Goal: Information Seeking & Learning: Check status

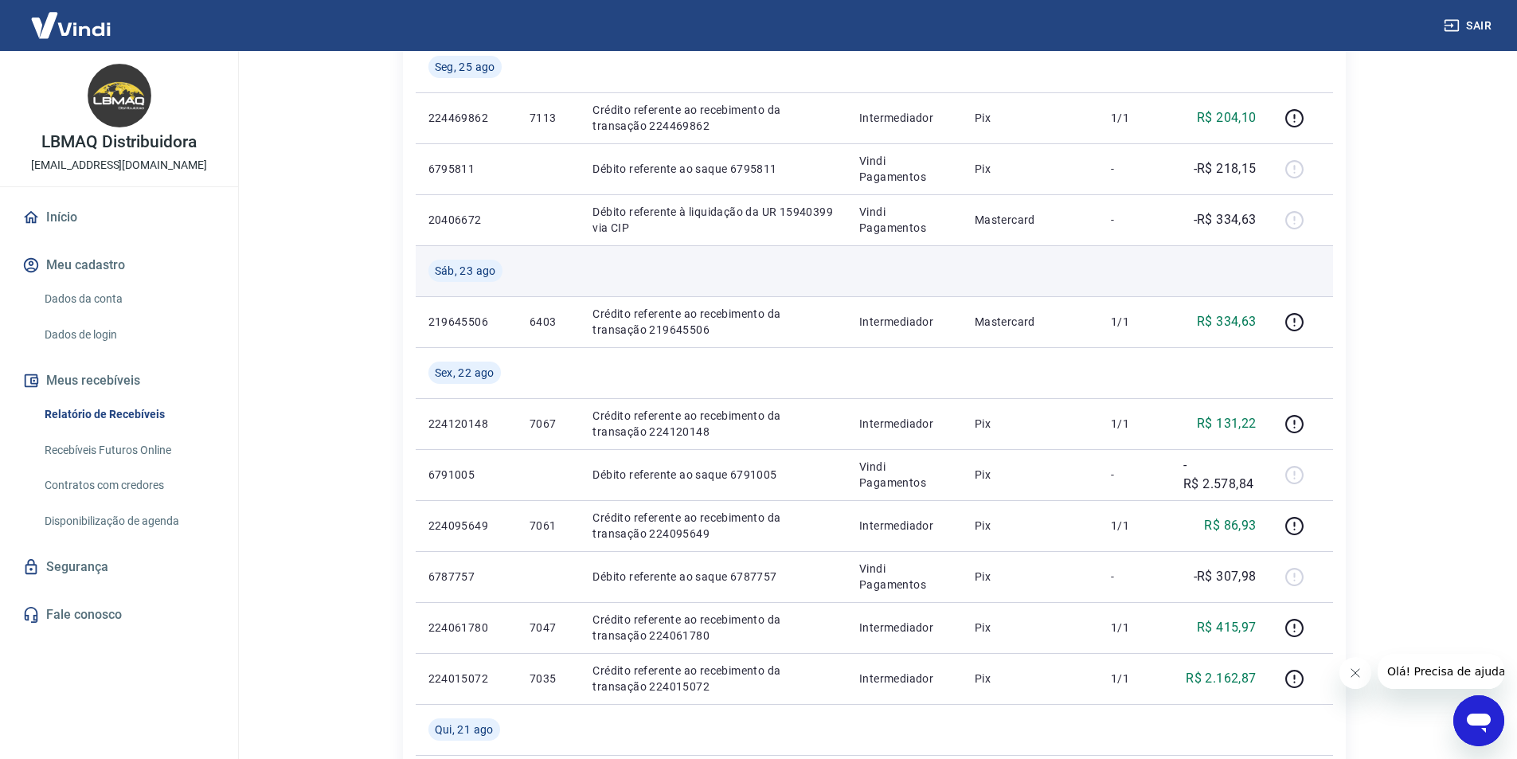
scroll to position [557, 0]
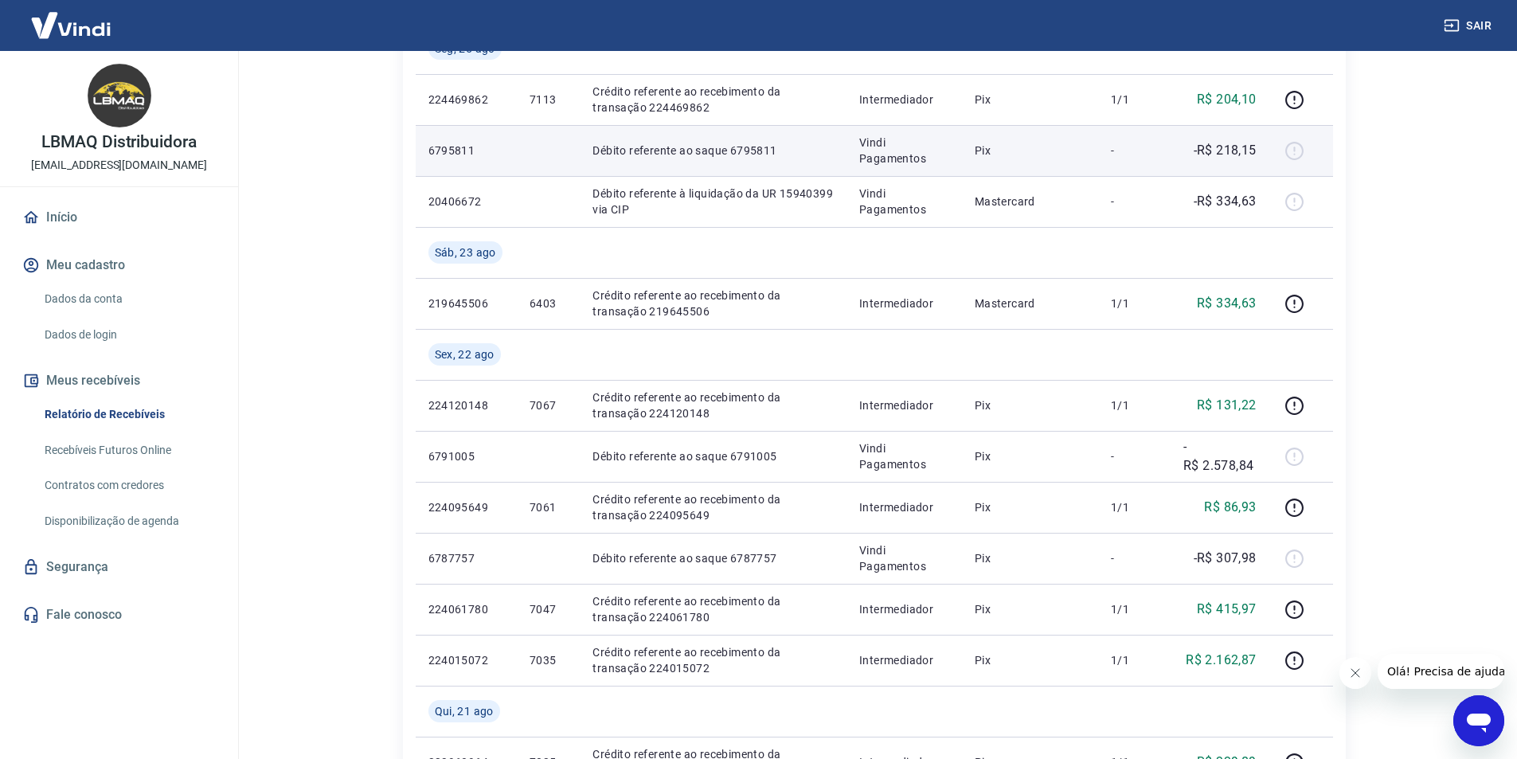
click at [1232, 153] on p "-R$ 218,15" at bounding box center [1224, 150] width 63 height 19
click at [1172, 150] on td "-R$ 218,15" at bounding box center [1219, 150] width 99 height 51
drag, startPoint x: 1173, startPoint y: 150, endPoint x: 1255, endPoint y: 160, distance: 83.3
click at [1255, 160] on td "-R$ 218,15" at bounding box center [1219, 150] width 99 height 51
drag, startPoint x: 432, startPoint y: 152, endPoint x: 1279, endPoint y: 169, distance: 846.4
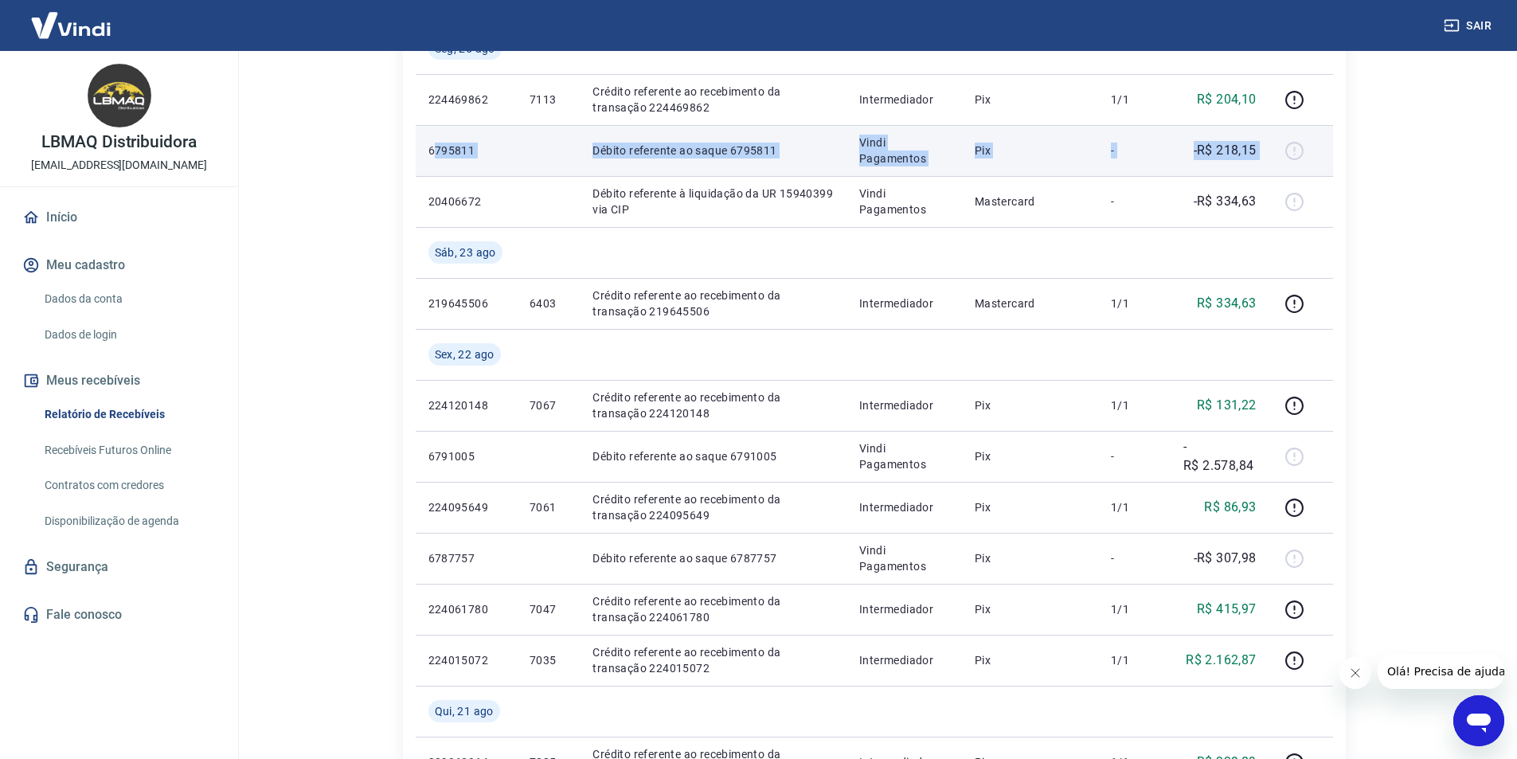
click at [1279, 169] on tr "6795811 Débito referente ao saque 6795811 Vindi Pagamentos Pix - -R$ 218,15" at bounding box center [874, 150] width 917 height 51
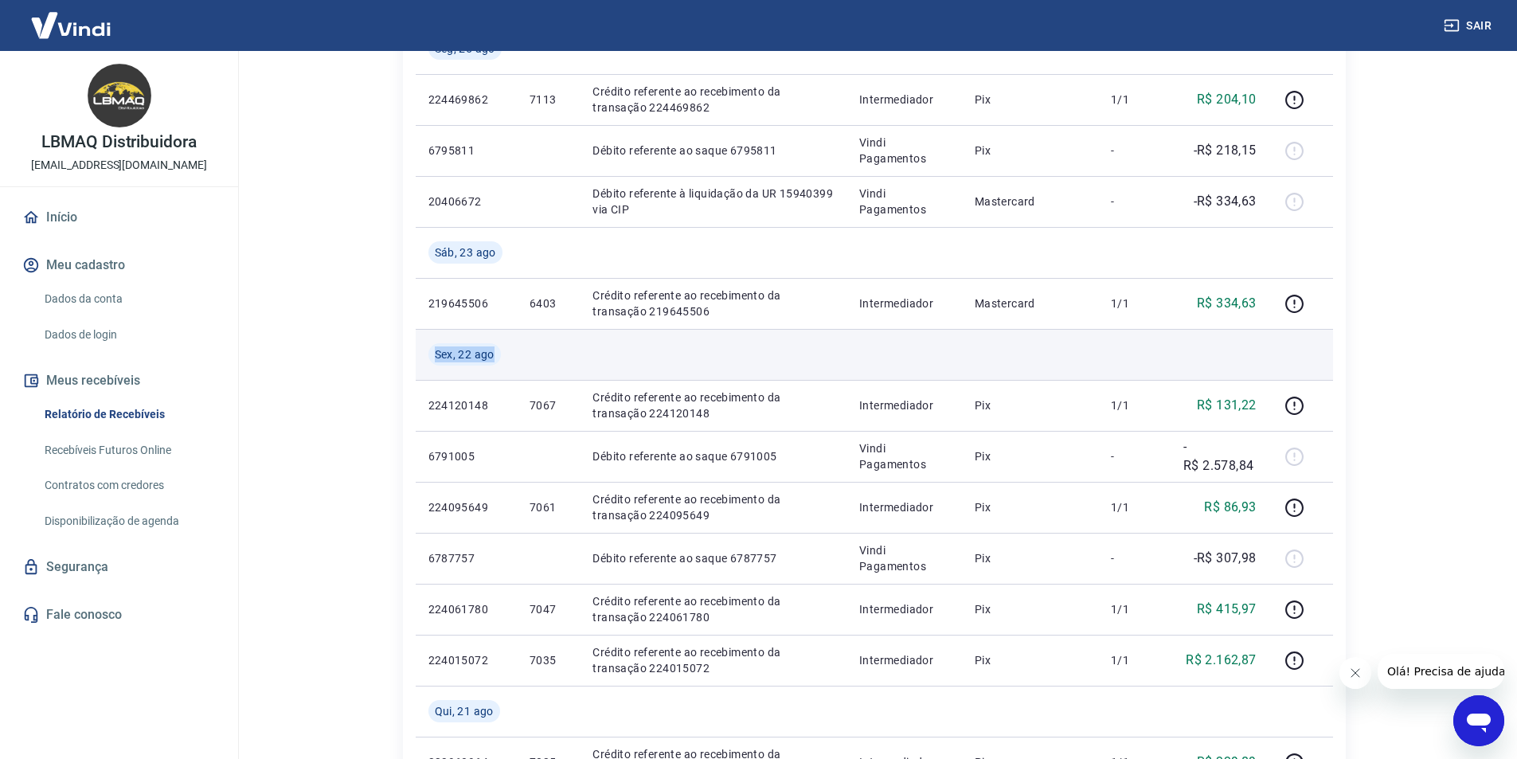
drag, startPoint x: 435, startPoint y: 356, endPoint x: 511, endPoint y: 356, distance: 76.4
click at [511, 356] on td "Sex, 22 ago" at bounding box center [466, 354] width 101 height 51
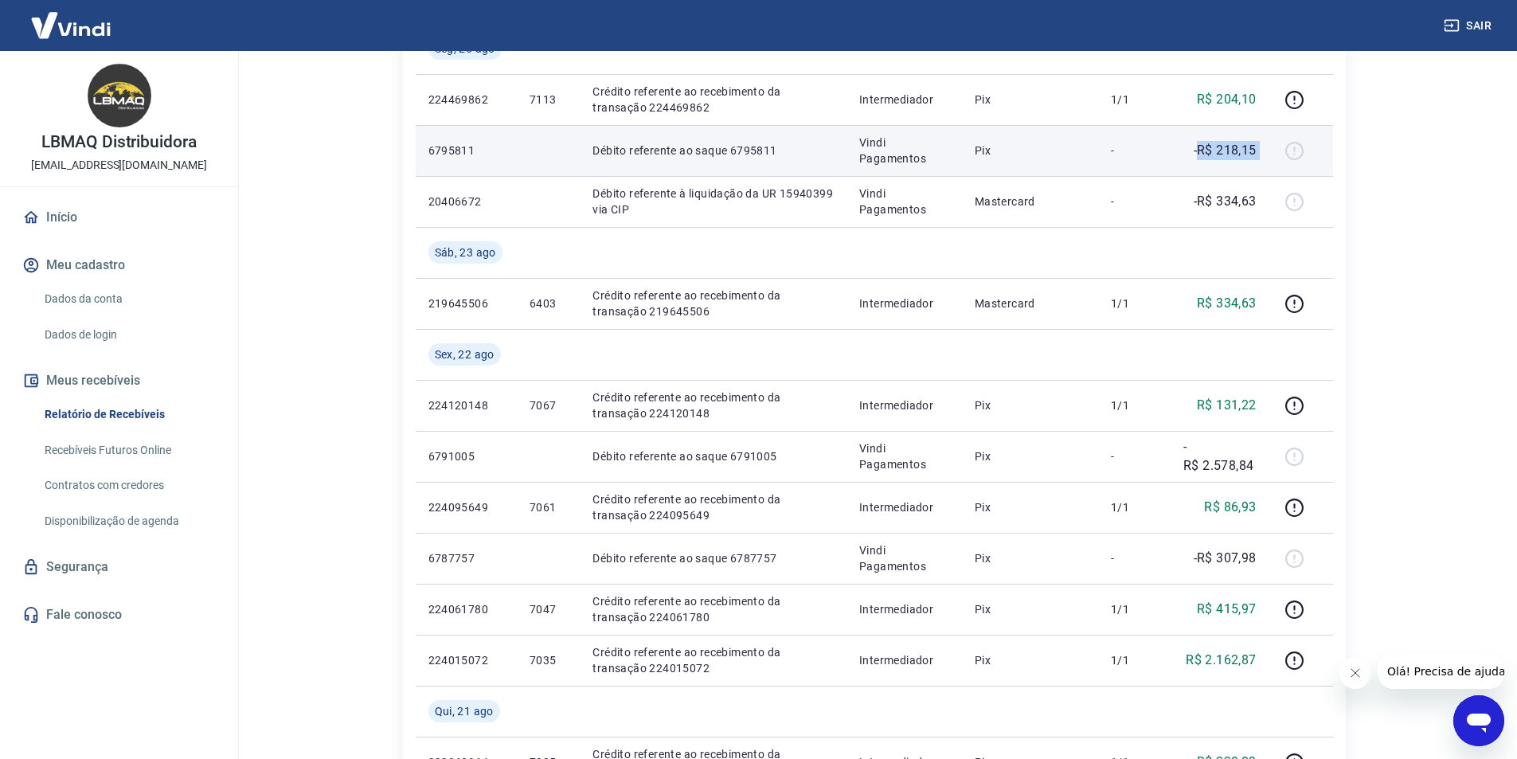
drag, startPoint x: 1197, startPoint y: 147, endPoint x: 1282, endPoint y: 147, distance: 84.4
click at [1282, 147] on tr "6795811 Débito referente ao saque 6795811 Vindi Pagamentos Pix - -R$ 218,15" at bounding box center [874, 150] width 917 height 51
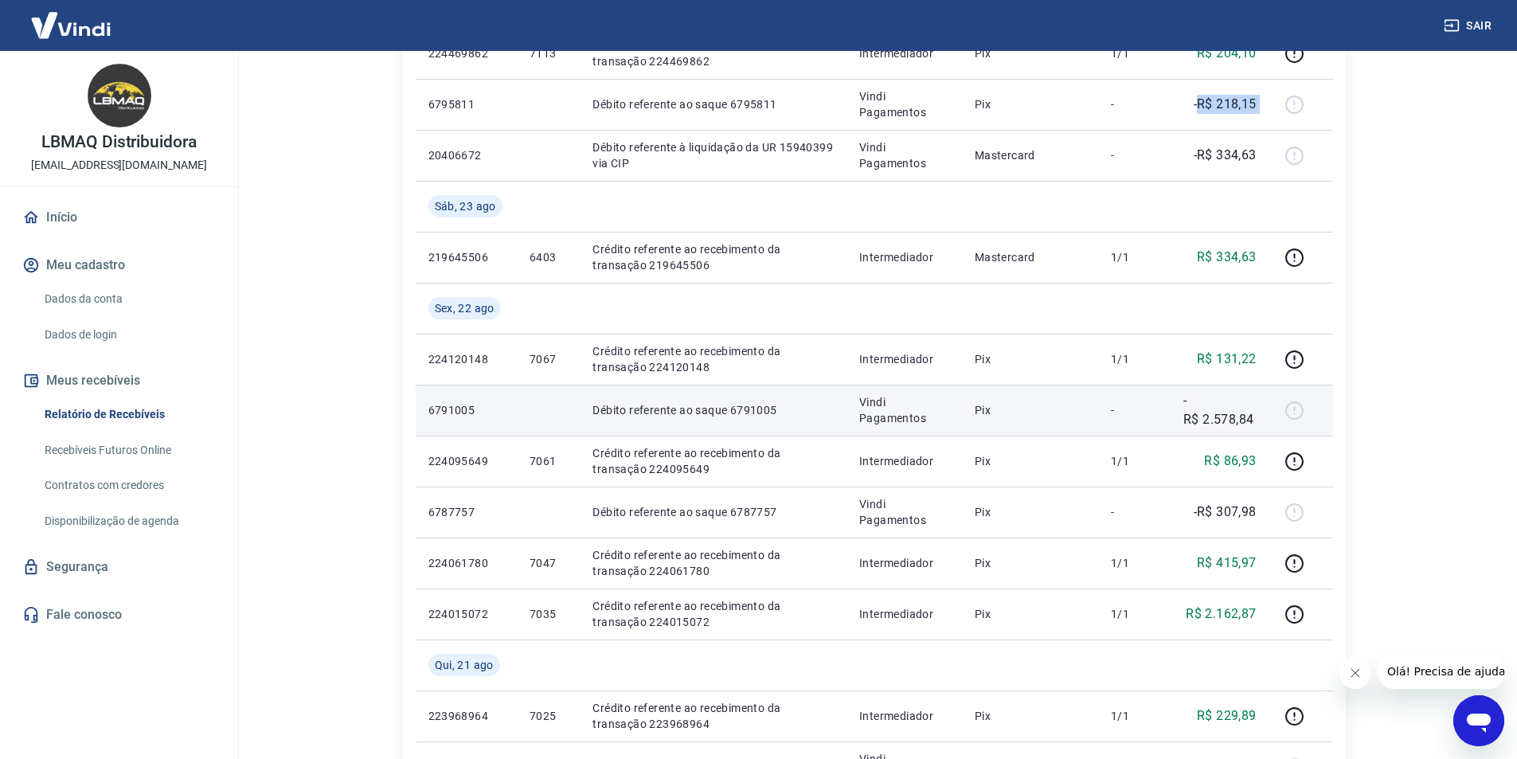
scroll to position [637, 0]
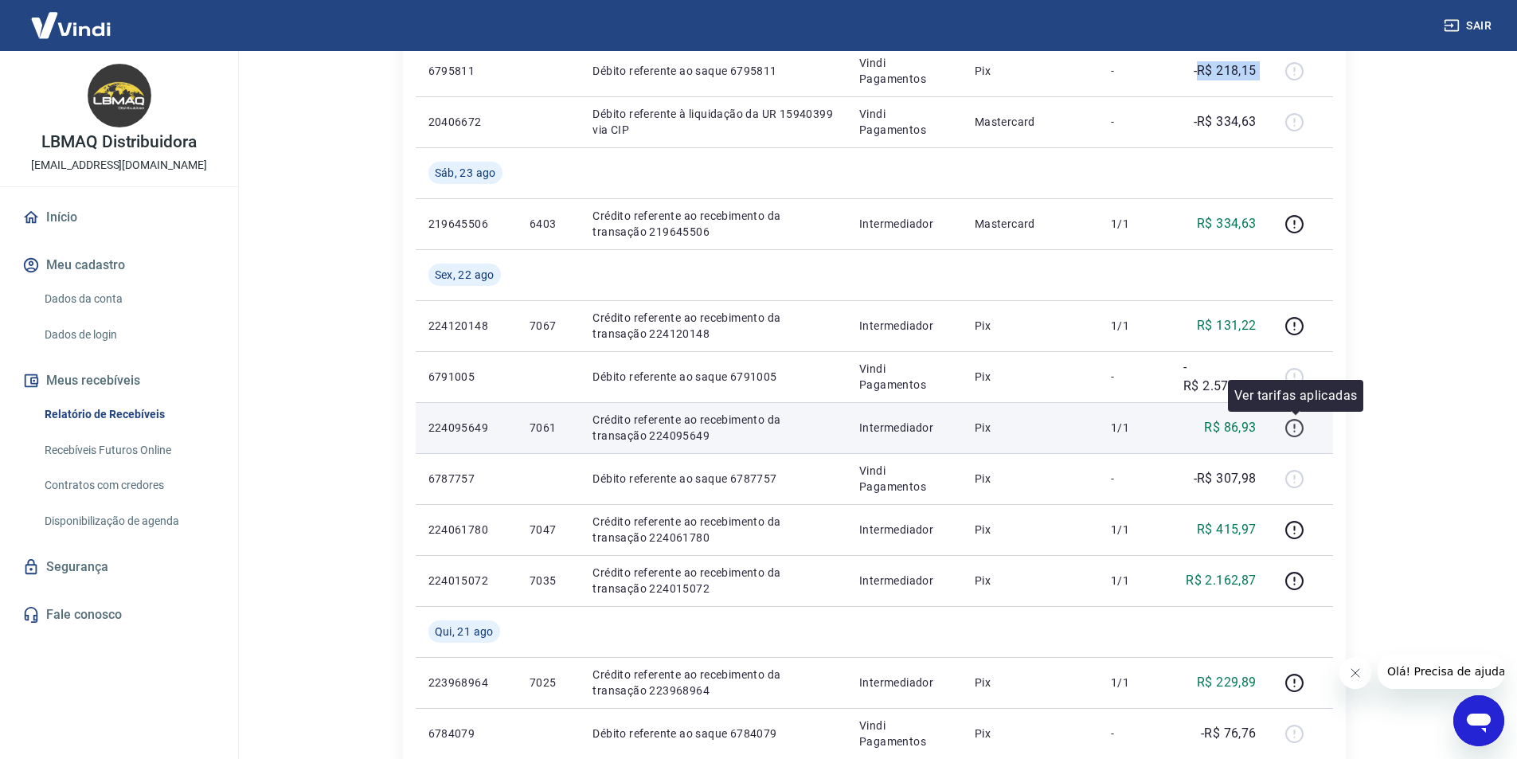
click at [1298, 427] on icon "button" at bounding box center [1294, 428] width 20 height 20
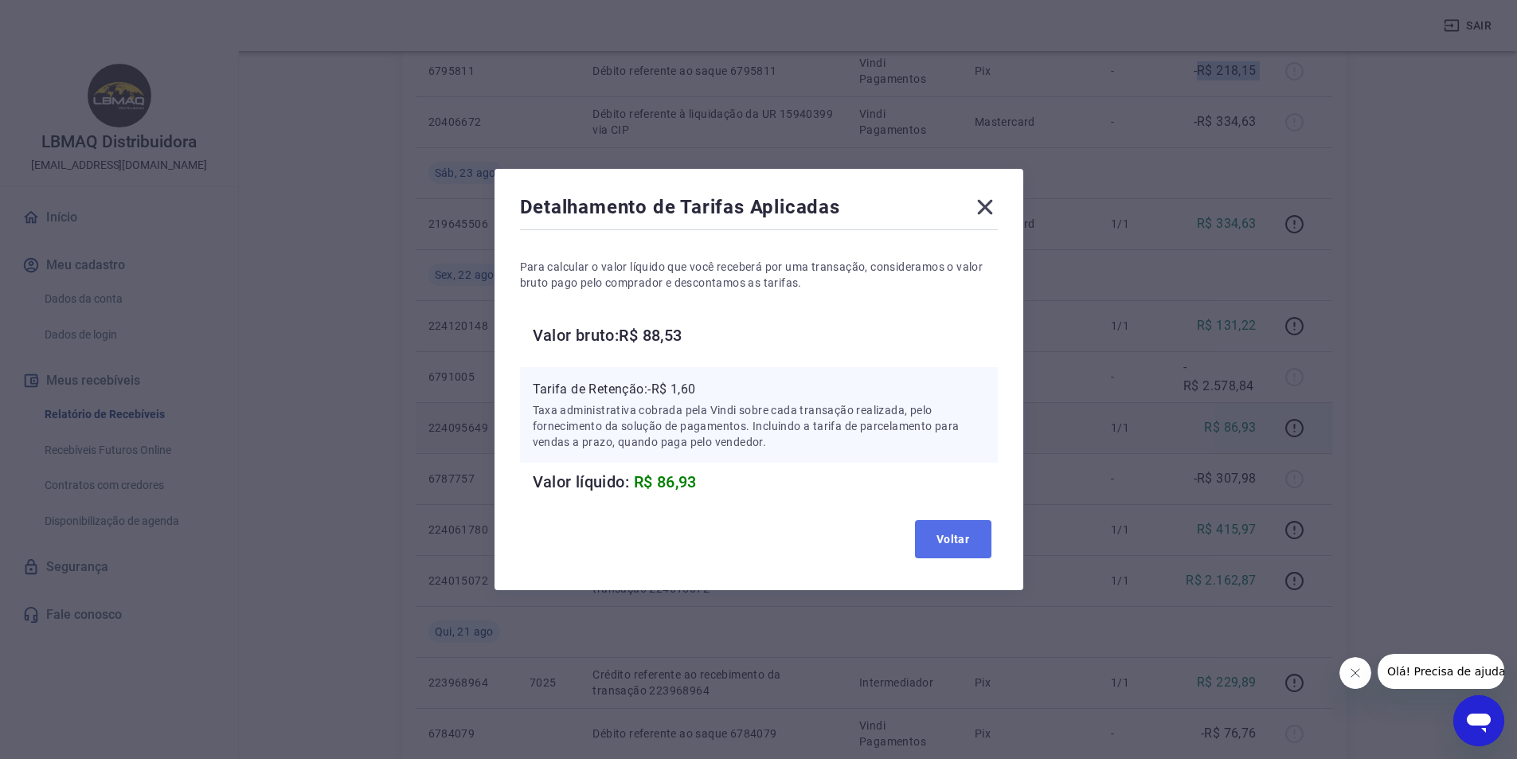
click at [986, 524] on button "Voltar" at bounding box center [953, 539] width 76 height 38
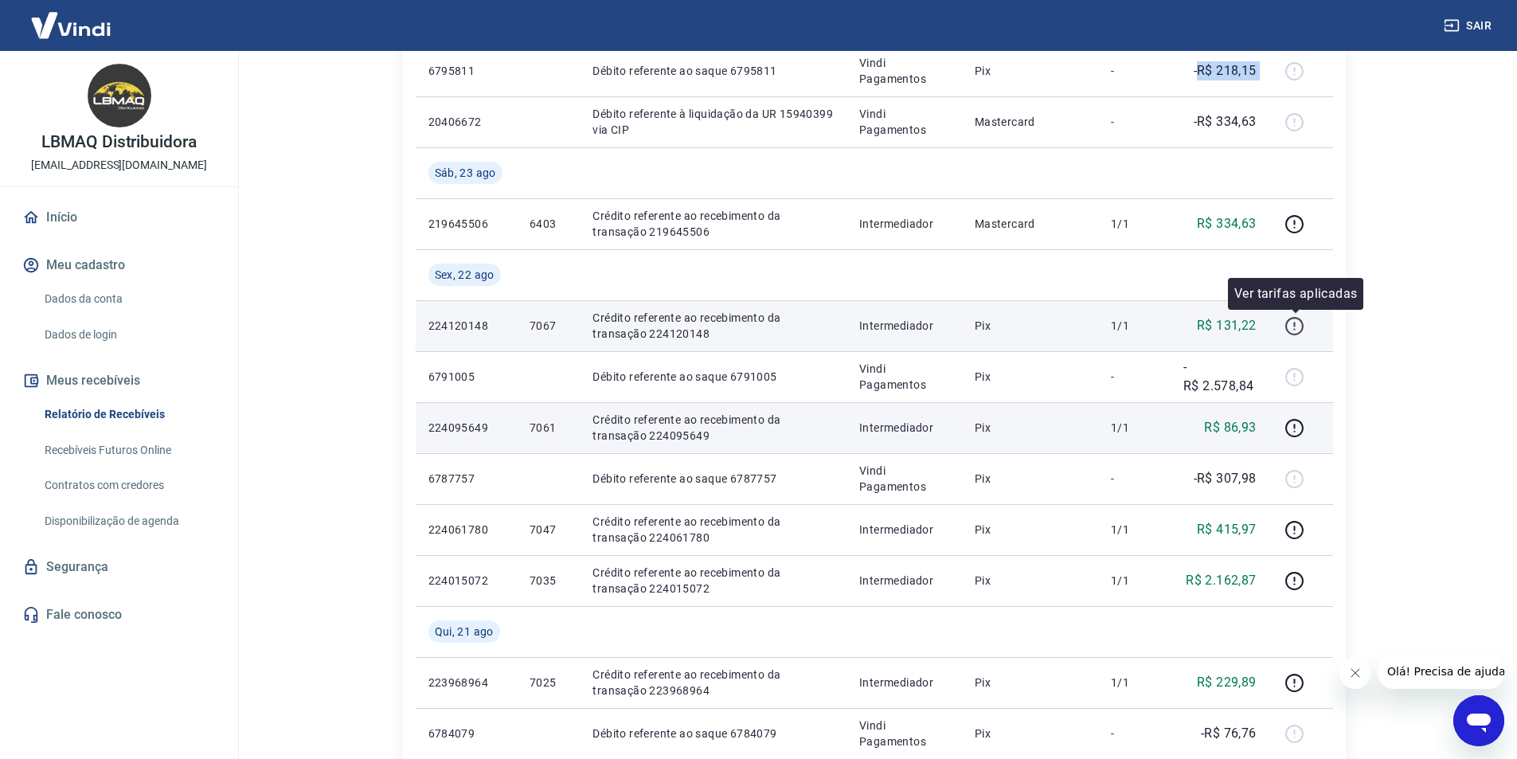
click at [1302, 330] on icon "button" at bounding box center [1294, 326] width 18 height 18
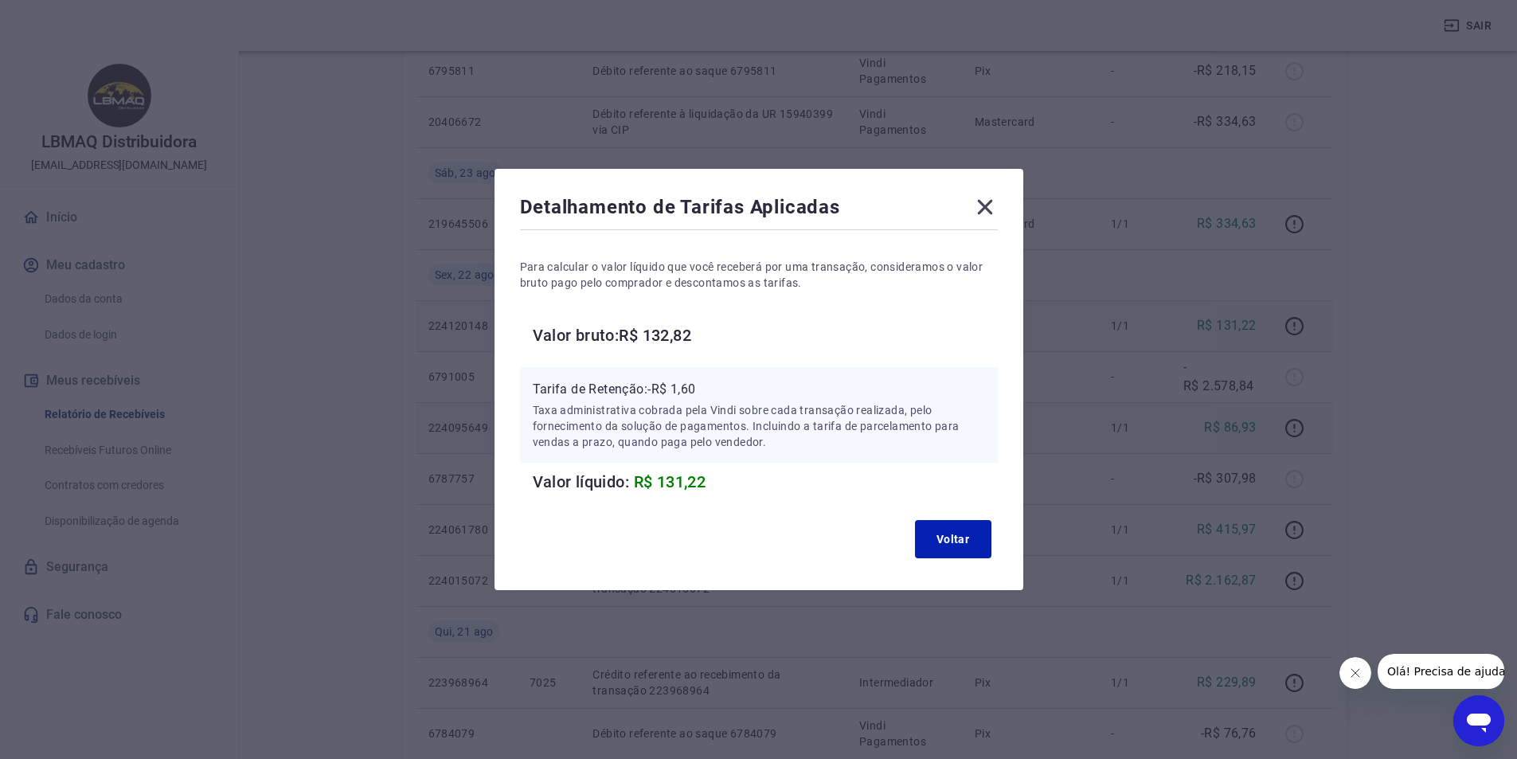
click at [988, 212] on icon at bounding box center [984, 206] width 25 height 25
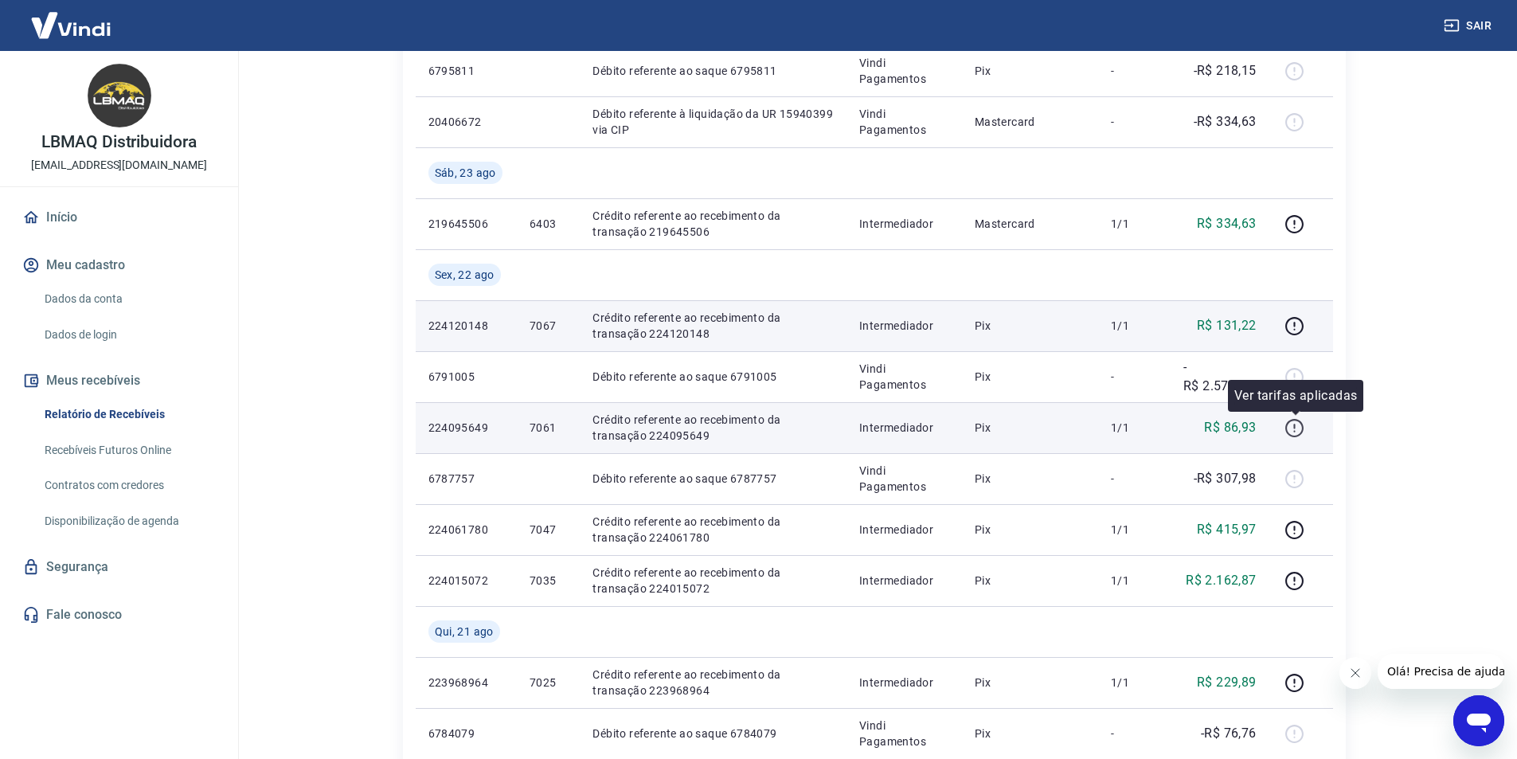
click at [1297, 435] on icon "button" at bounding box center [1294, 428] width 20 height 20
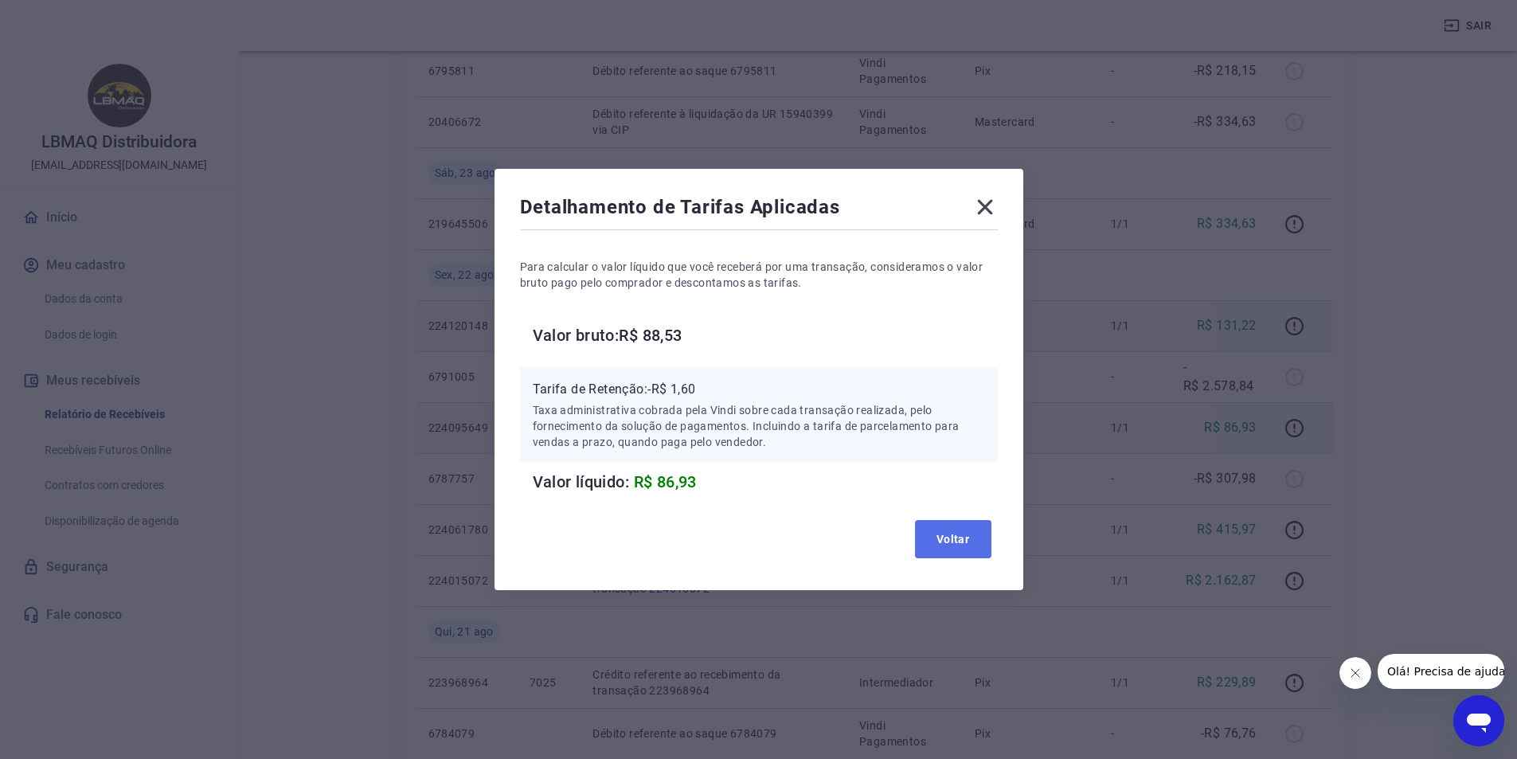
click at [974, 539] on button "Voltar" at bounding box center [953, 539] width 76 height 38
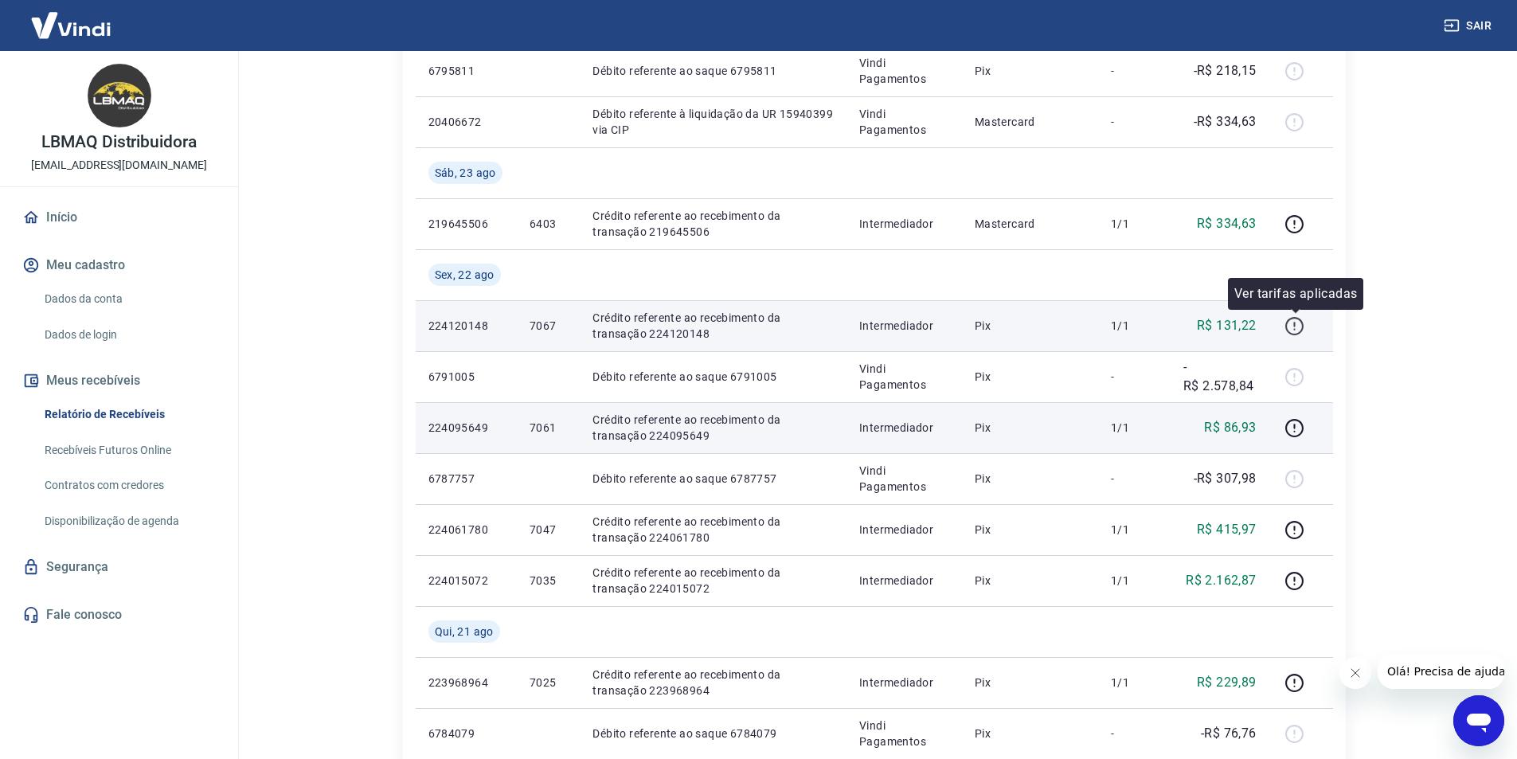
click at [1292, 326] on icon "button" at bounding box center [1294, 326] width 20 height 20
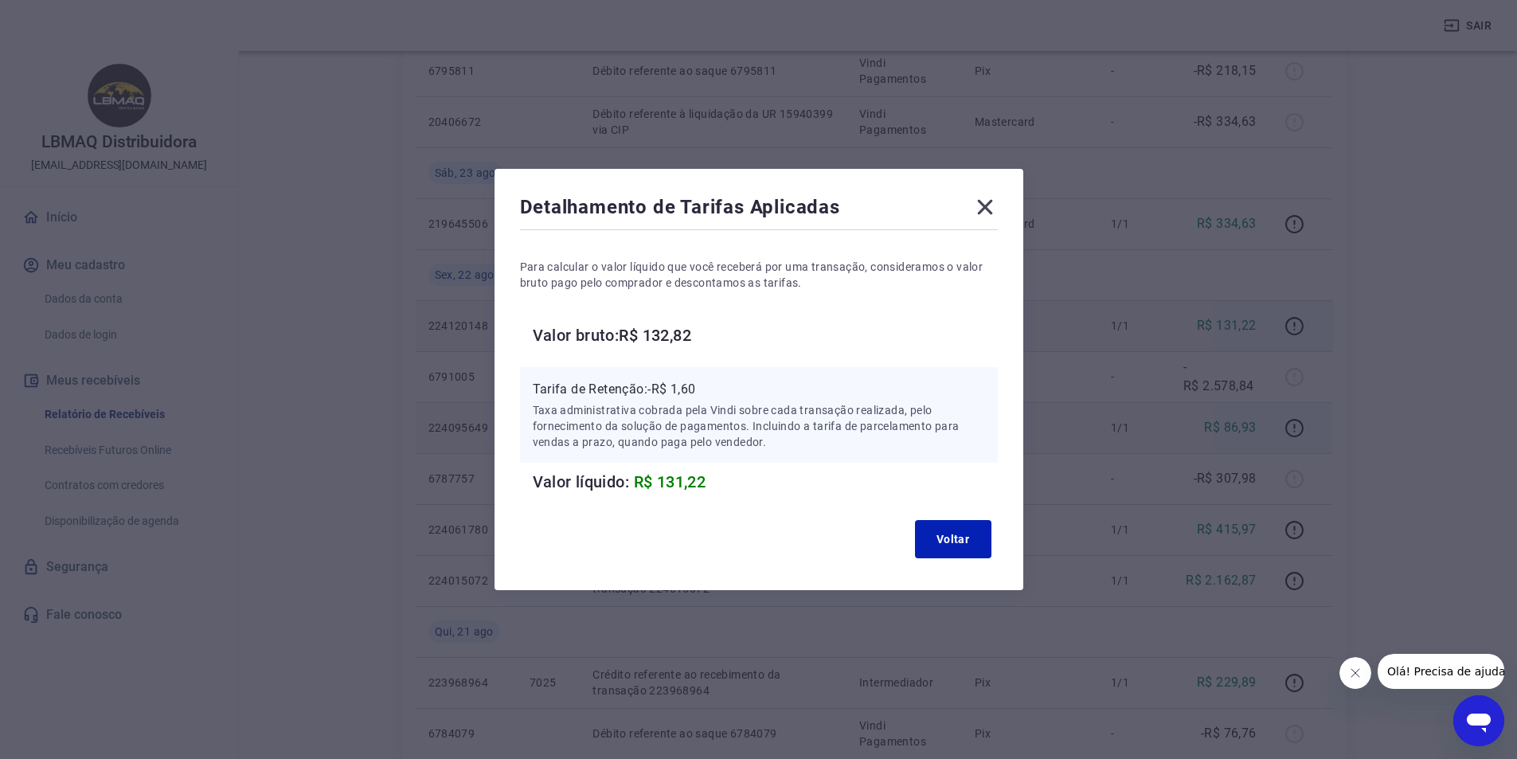
click at [984, 201] on icon at bounding box center [984, 207] width 15 height 15
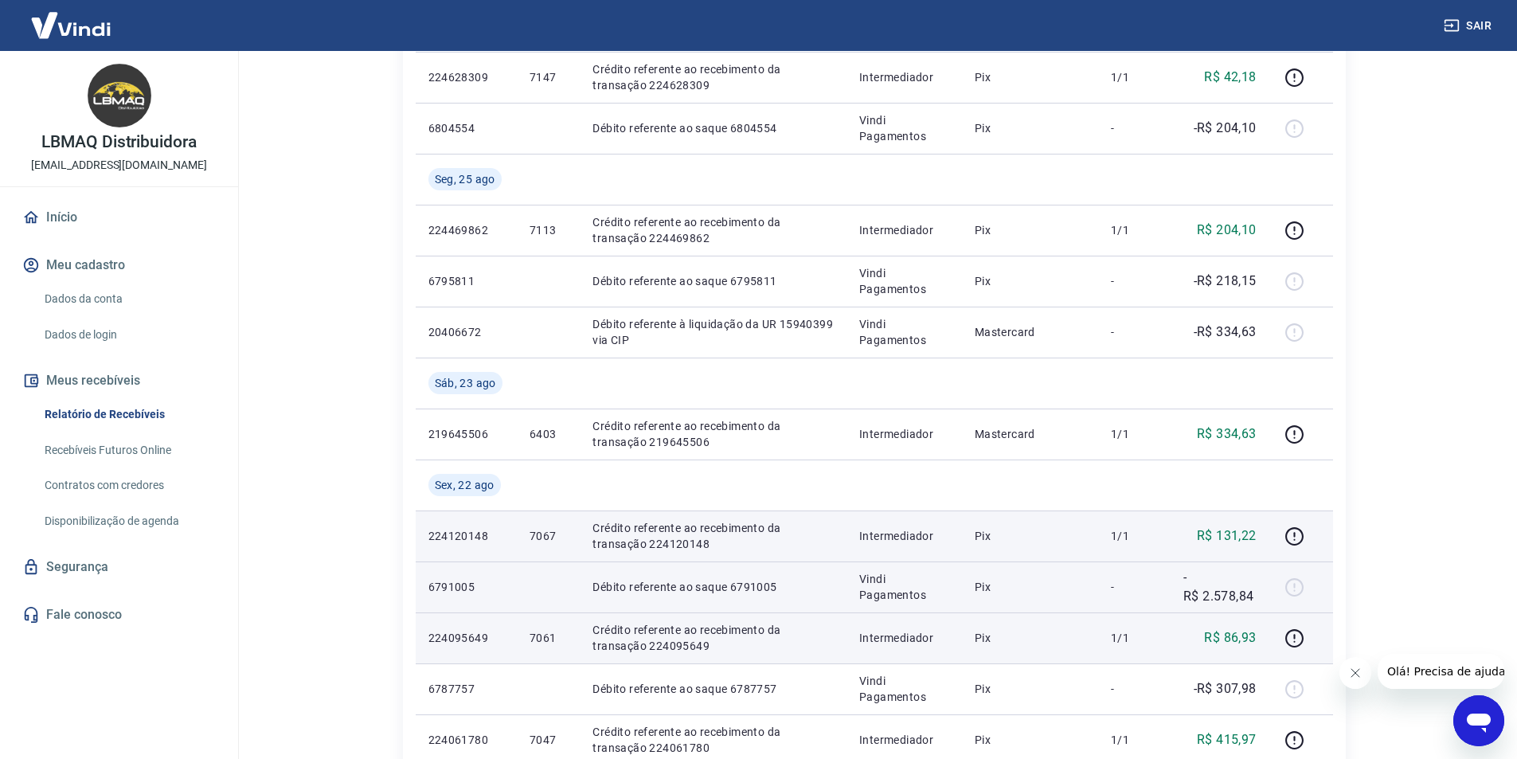
scroll to position [398, 0]
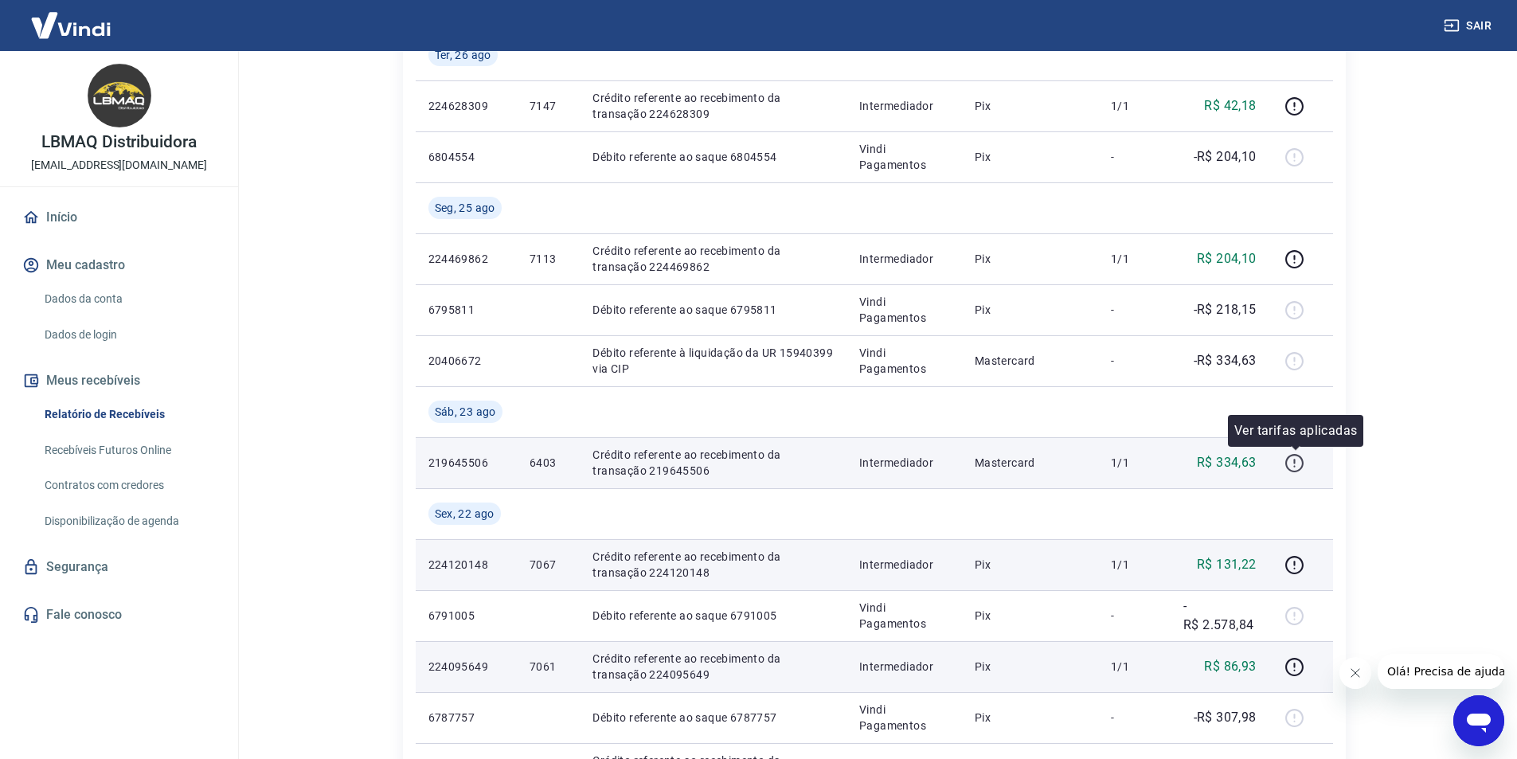
click at [1297, 459] on icon "button" at bounding box center [1294, 463] width 20 height 20
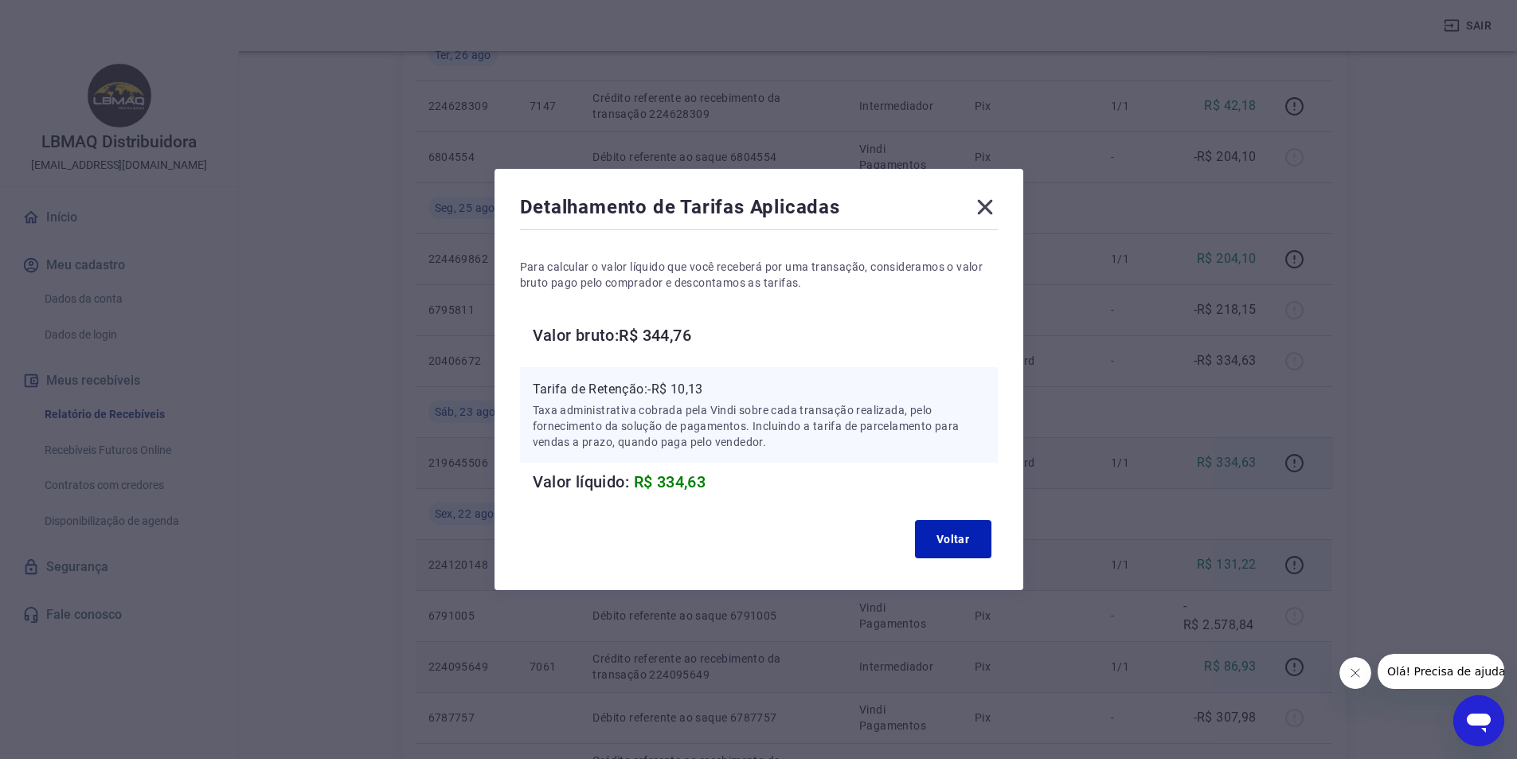
click at [989, 203] on icon at bounding box center [984, 206] width 25 height 25
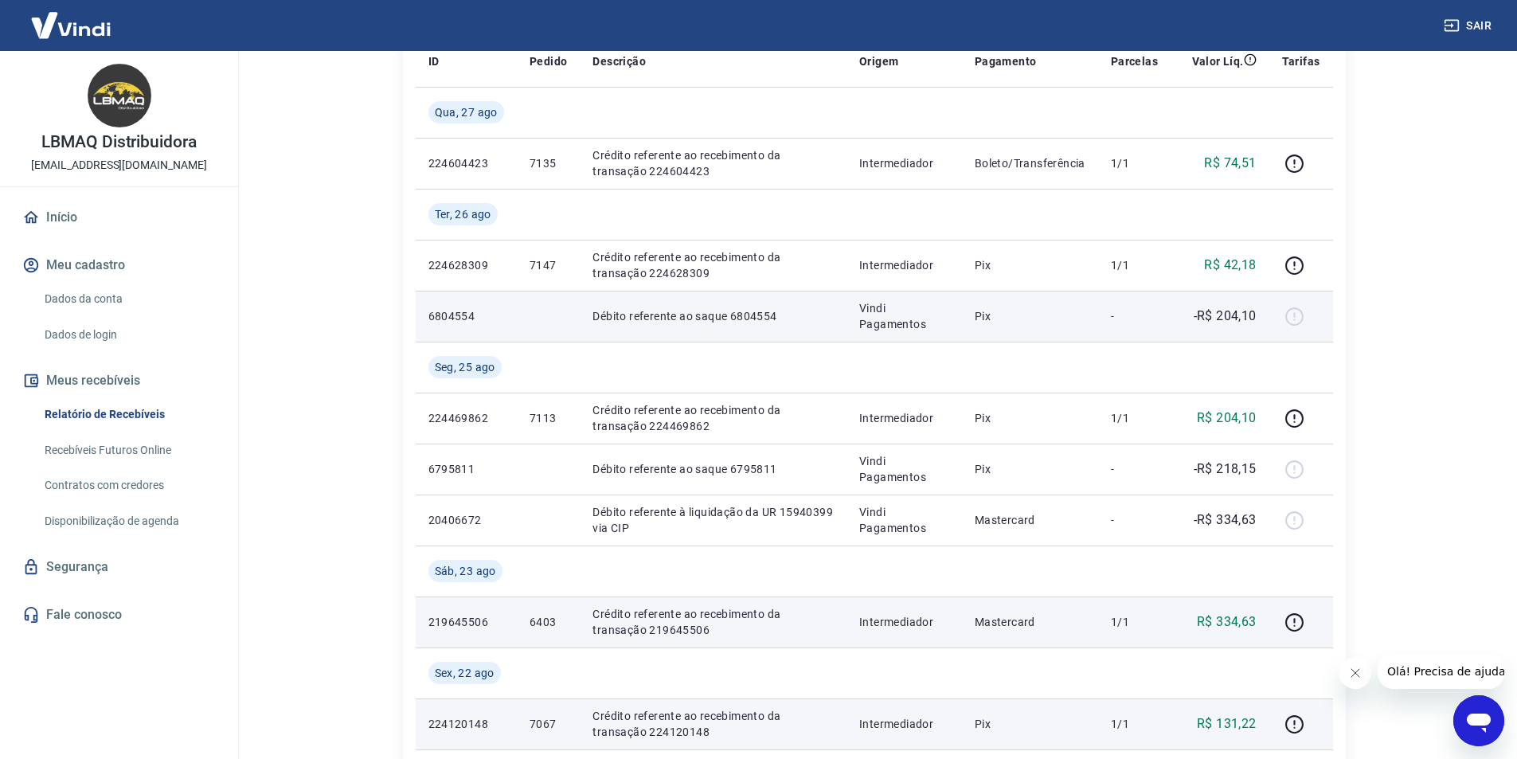
scroll to position [318, 0]
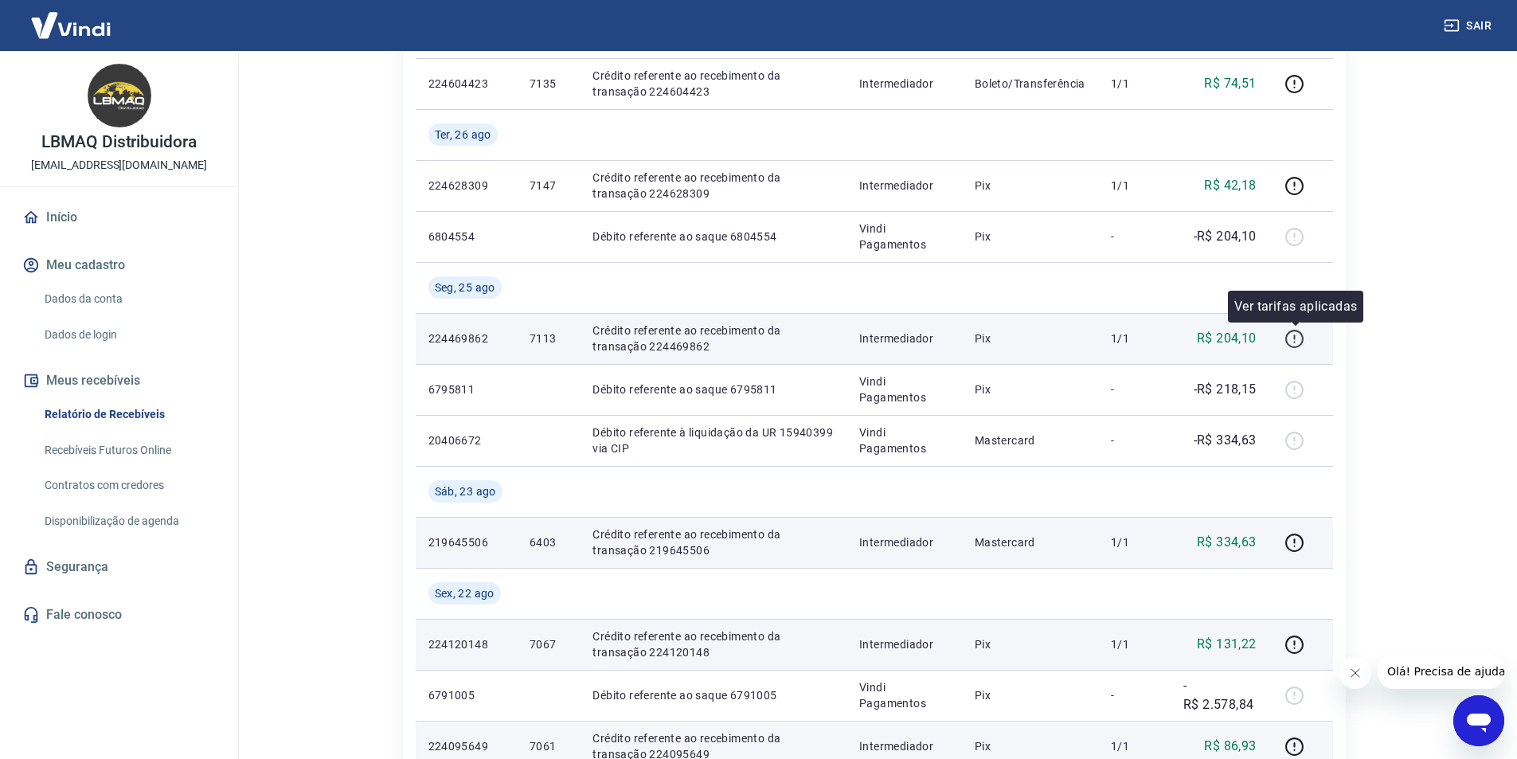
click at [1298, 334] on icon "button" at bounding box center [1294, 339] width 20 height 20
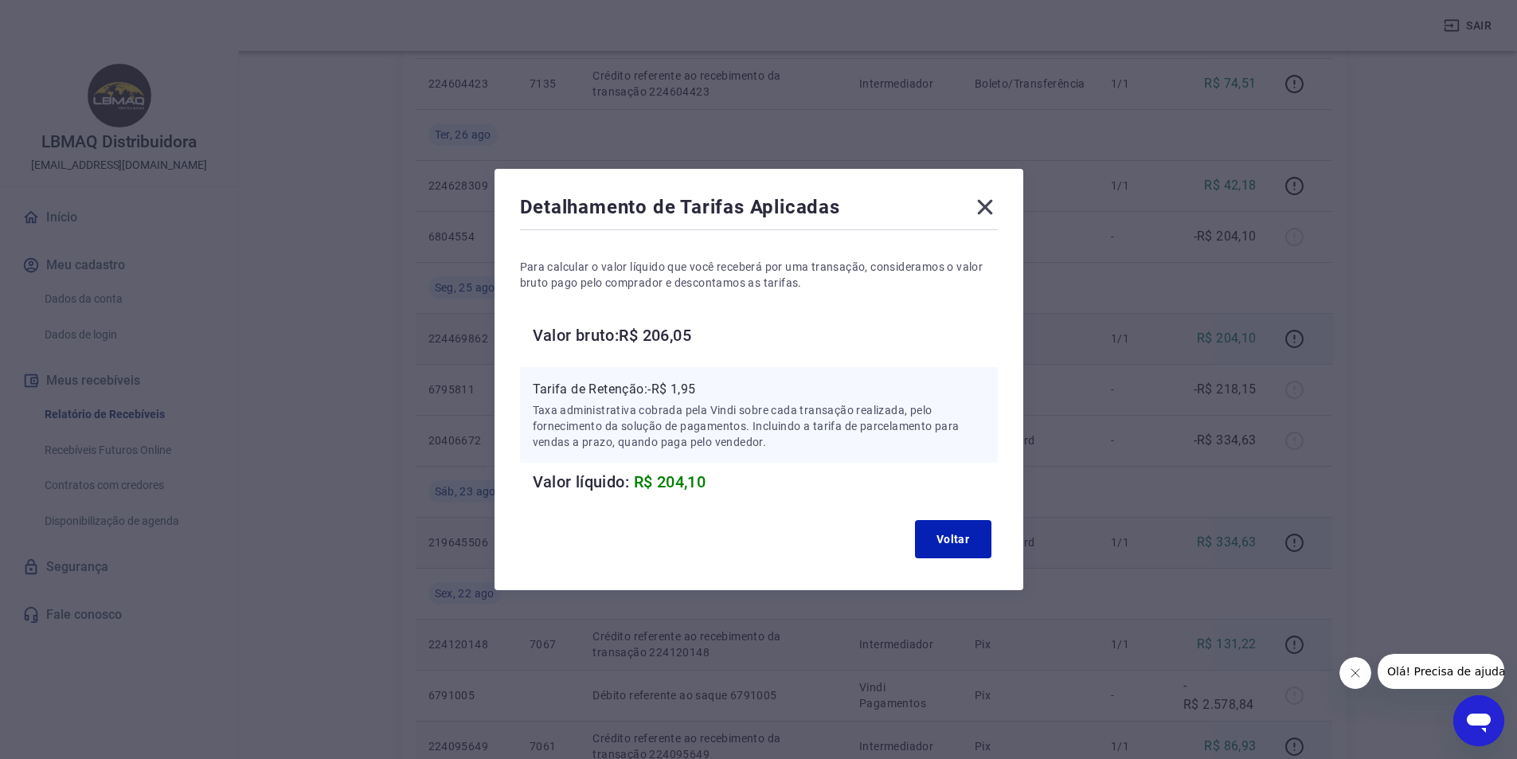
click at [988, 209] on icon at bounding box center [984, 207] width 15 height 15
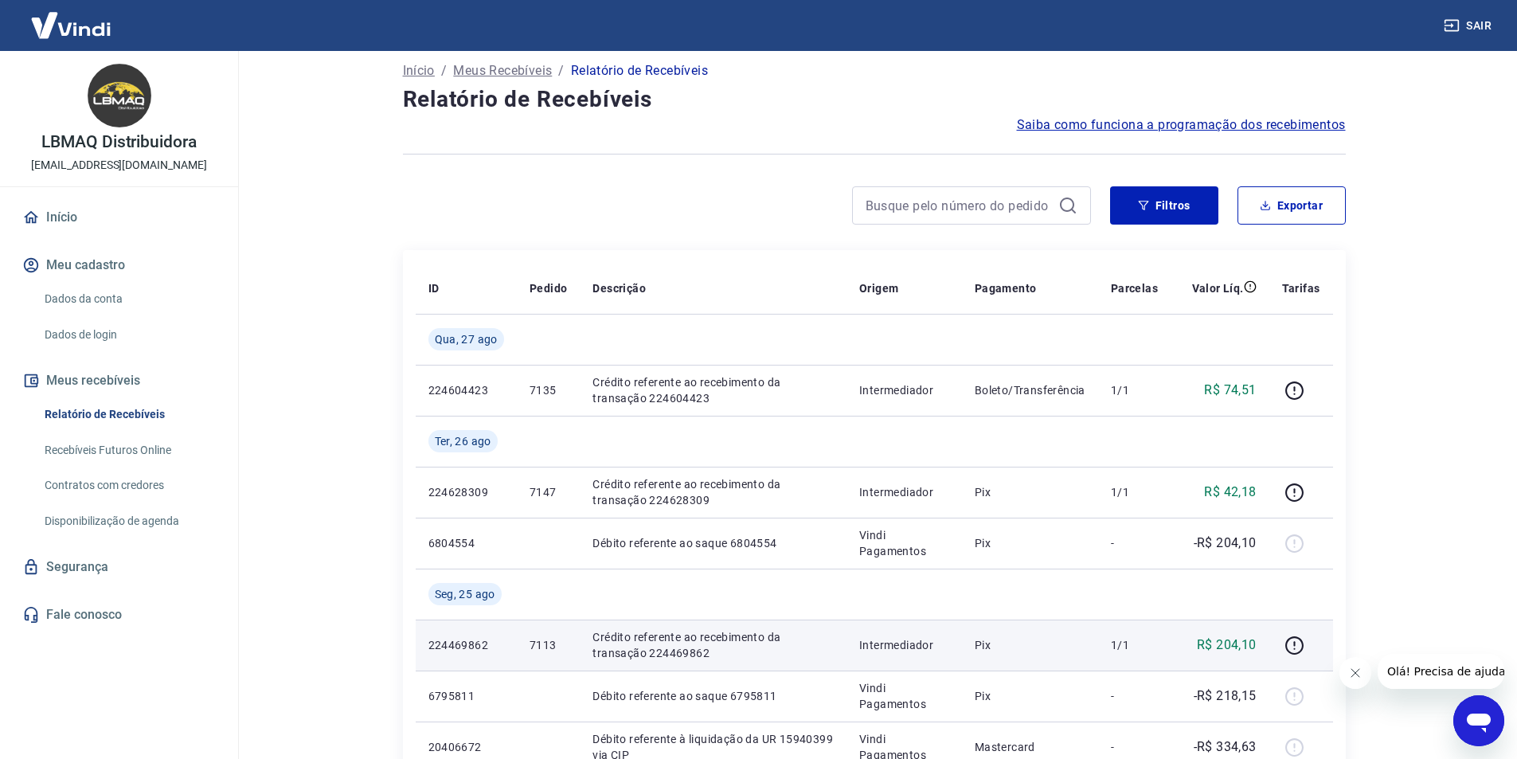
scroll to position [0, 0]
